Goal: Complete application form

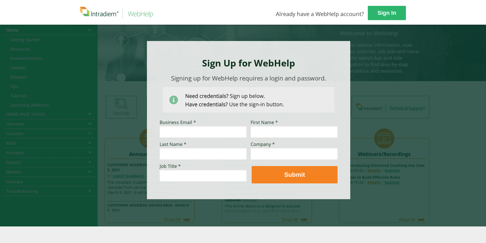
click at [199, 132] on input "Business Email *" at bounding box center [203, 132] width 87 height 12
type input "[PERSON_NAME][EMAIL_ADDRESS][PERSON_NAME][DOMAIN_NAME]"
type input "[PERSON_NAME]"
type input "[PERSON_NAME] Automotive"
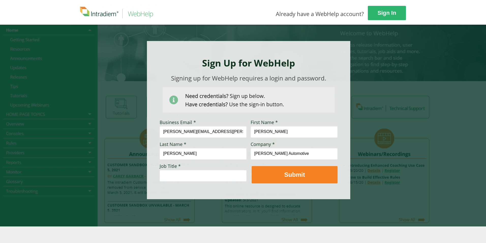
click at [190, 172] on input "Job Title *" at bounding box center [203, 175] width 87 height 12
click at [191, 172] on input "S" at bounding box center [203, 175] width 87 height 12
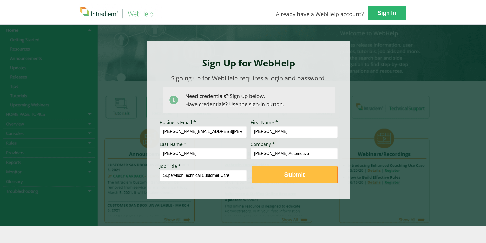
type input "Supervisor Technical Customer Care"
click at [312, 179] on button "Submit" at bounding box center [295, 174] width 86 height 17
